Goal: Book appointment/travel/reservation

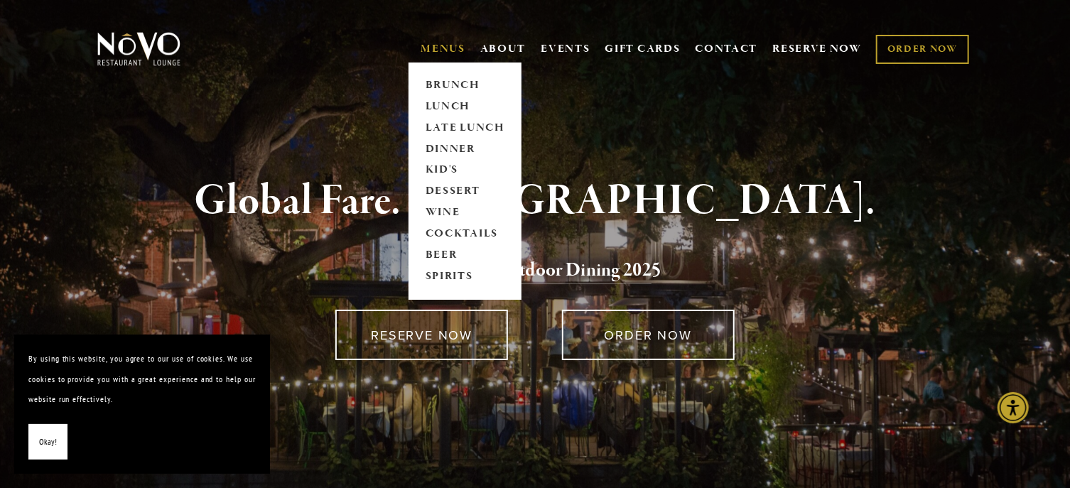
click at [438, 47] on link "MENUS" at bounding box center [443, 49] width 45 height 14
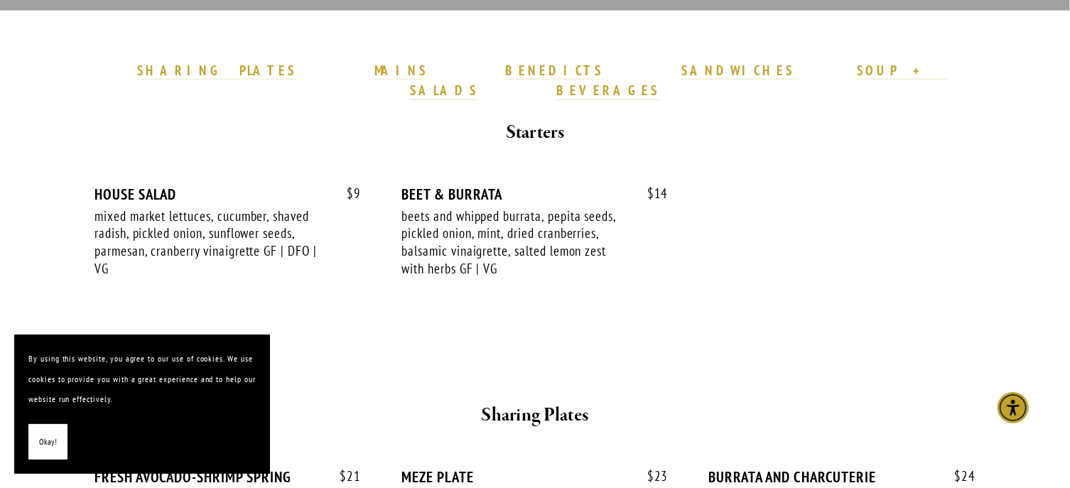
scroll to position [781, 0]
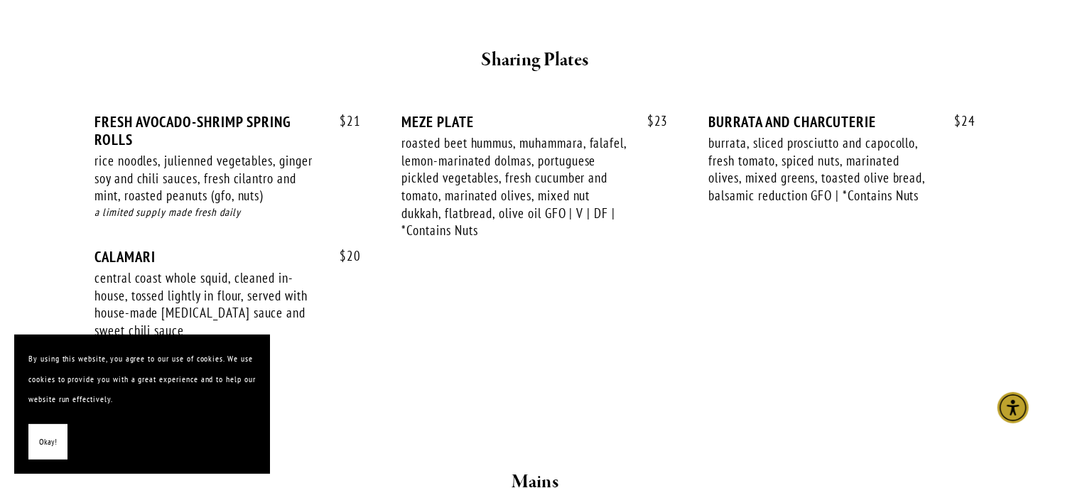
click at [45, 440] on span "Okay!" at bounding box center [48, 442] width 18 height 21
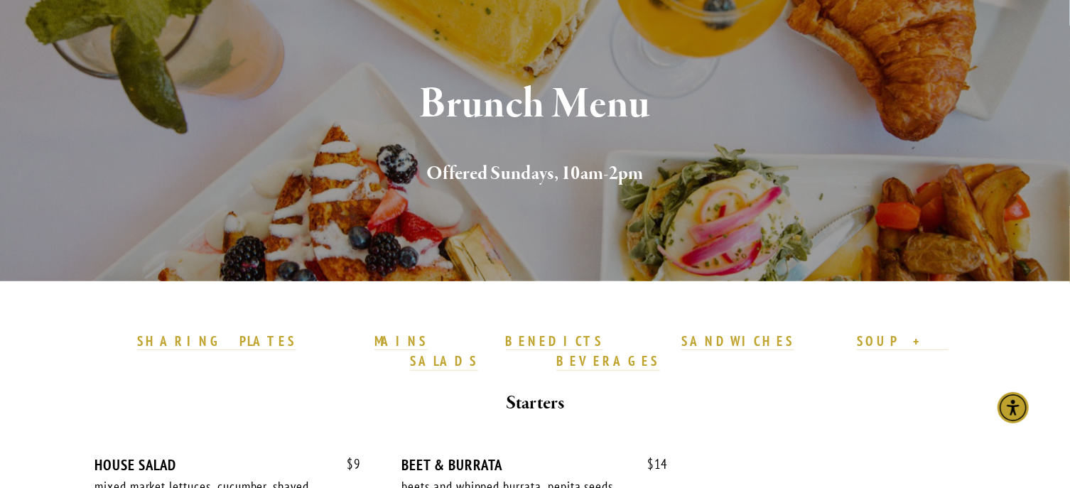
scroll to position [0, 0]
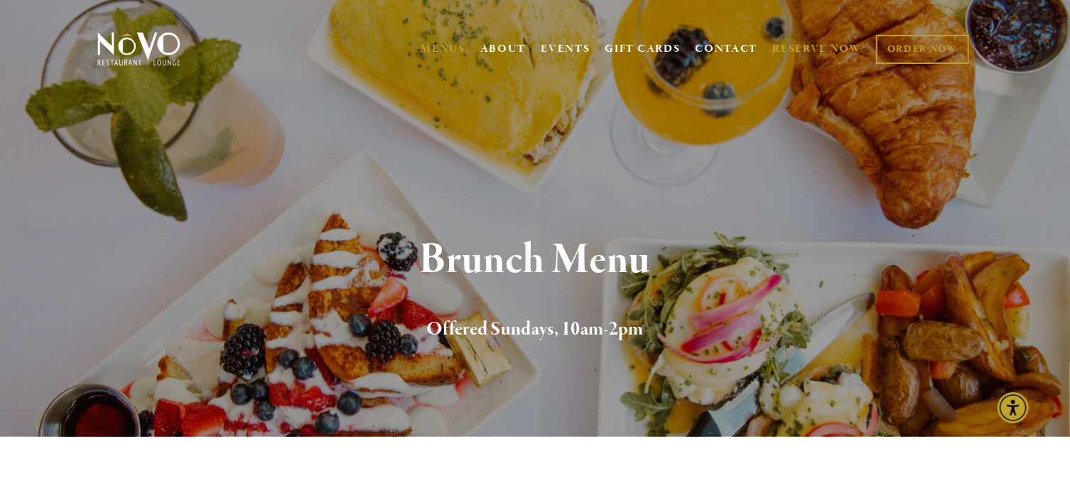
click at [772, 44] on link "RESERVE NOW" at bounding box center [817, 49] width 90 height 27
